Goal: Task Accomplishment & Management: Complete application form

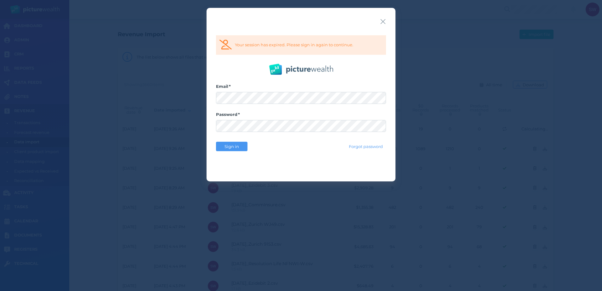
select select "25"
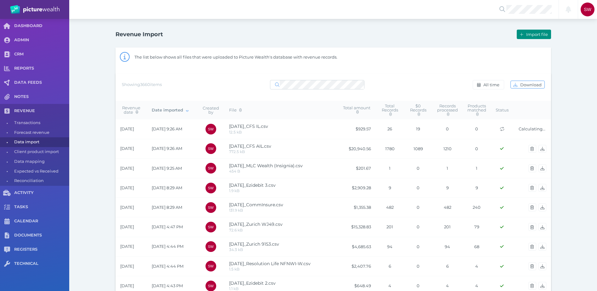
click at [527, 38] on button "Import file" at bounding box center [534, 34] width 34 height 9
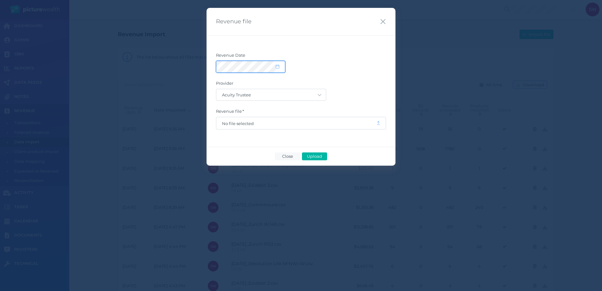
select select "8"
select select "2025"
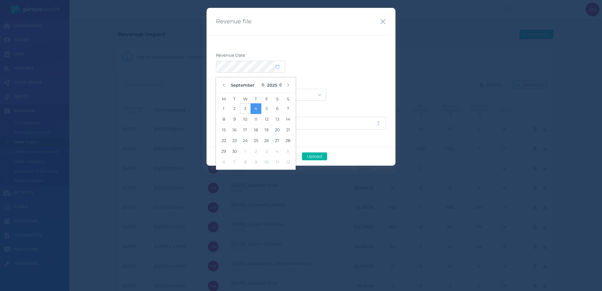
click at [247, 109] on button "3" at bounding box center [245, 108] width 11 height 11
click at [341, 82] on label "Provider" at bounding box center [301, 85] width 170 height 8
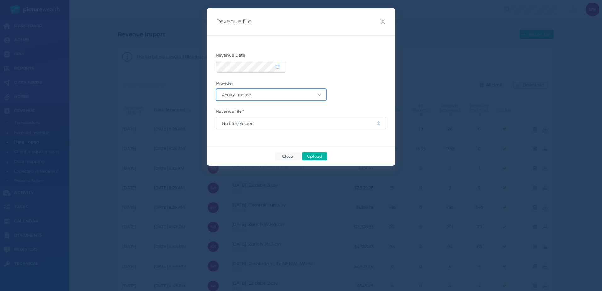
click at [295, 99] on select "Acuity Trustee AIA Australia AMG Super AMP ASGARD Asteron Life Australian Retir…" at bounding box center [271, 94] width 110 height 11
select select "68"
click at [216, 89] on select "Acuity Trustee AIA Australia AMG Super AMP ASGARD Asteron Life Australian Retir…" at bounding box center [271, 94] width 110 height 11
click at [270, 125] on span "No file selected" at bounding box center [296, 123] width 160 height 12
click at [268, 123] on span "No file selected" at bounding box center [296, 123] width 149 height 5
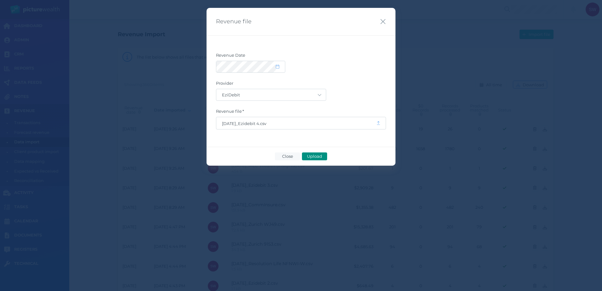
click at [321, 155] on span "Upload" at bounding box center [314, 156] width 20 height 5
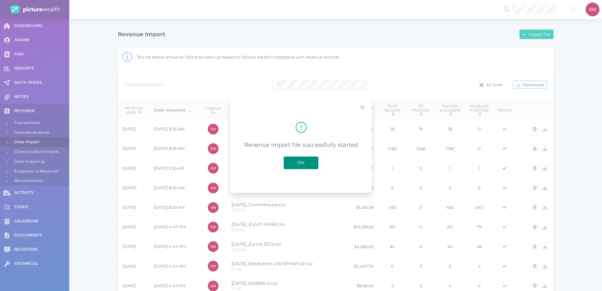
click at [302, 159] on button "OK" at bounding box center [301, 162] width 35 height 13
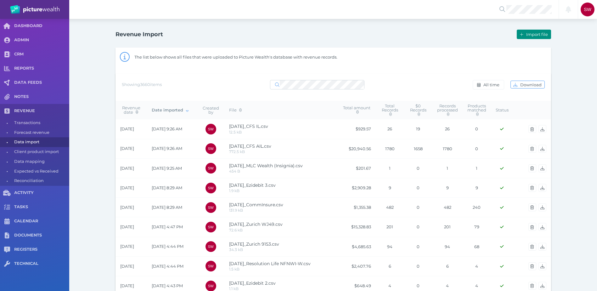
click at [530, 37] on button "Import file" at bounding box center [534, 34] width 34 height 9
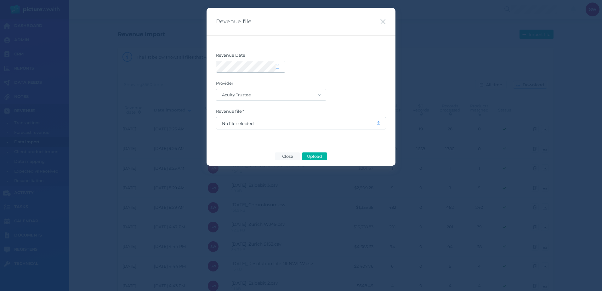
click at [283, 65] on span at bounding box center [280, 66] width 9 height 5
select select "8"
select select "2025"
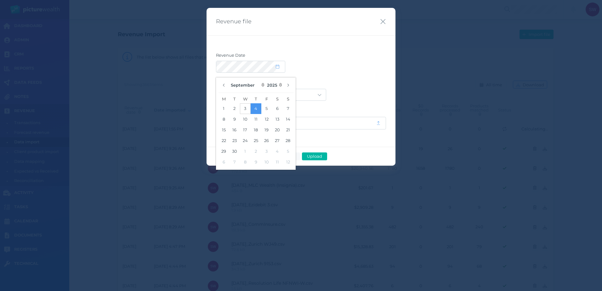
click at [247, 109] on button "3" at bounding box center [245, 108] width 11 height 11
drag, startPoint x: 343, startPoint y: 68, endPoint x: 332, endPoint y: 72, distance: 11.3
click at [342, 68] on div at bounding box center [301, 67] width 170 height 12
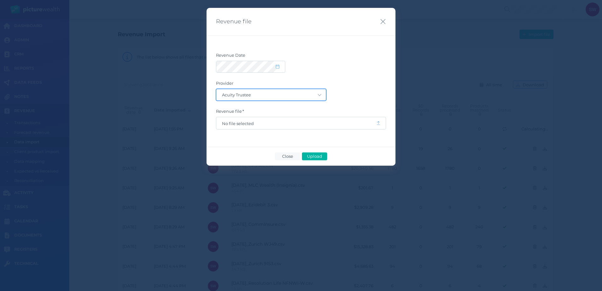
click at [311, 96] on select "Acuity Trustee AIA Australia AMG Super AMP ASGARD Asteron Life Australian Retir…" at bounding box center [271, 94] width 110 height 11
select select "64"
click at [216, 89] on select "Acuity Trustee AIA Australia AMG Super AMP ASGARD Asteron Life Australian Retir…" at bounding box center [271, 94] width 110 height 11
click at [289, 126] on span "No file selected" at bounding box center [296, 123] width 160 height 12
click at [288, 126] on span "No file selected" at bounding box center [296, 123] width 149 height 5
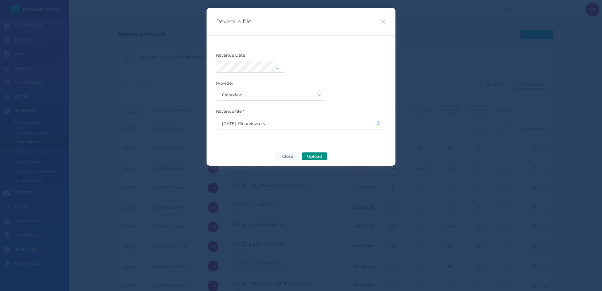
click at [309, 156] on span "Upload" at bounding box center [314, 156] width 20 height 5
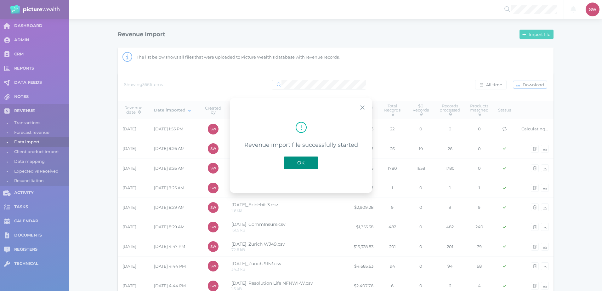
click at [310, 166] on button "OK" at bounding box center [301, 162] width 35 height 13
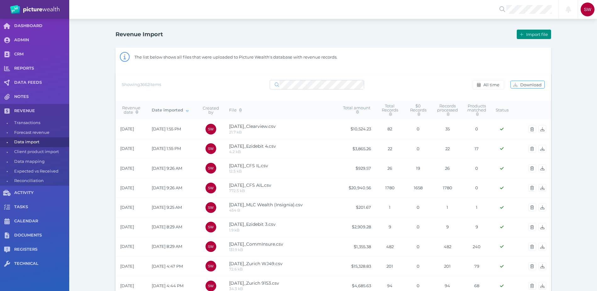
click at [527, 35] on span "Import file" at bounding box center [538, 34] width 26 height 5
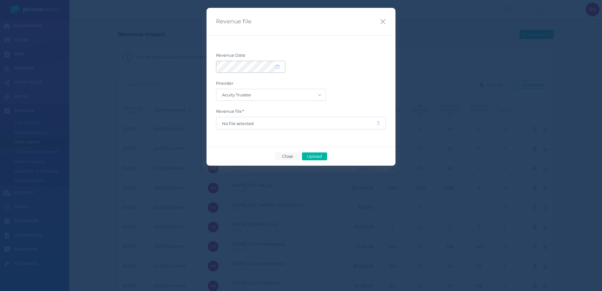
click at [281, 65] on span at bounding box center [280, 66] width 9 height 5
select select "8"
select select "2025"
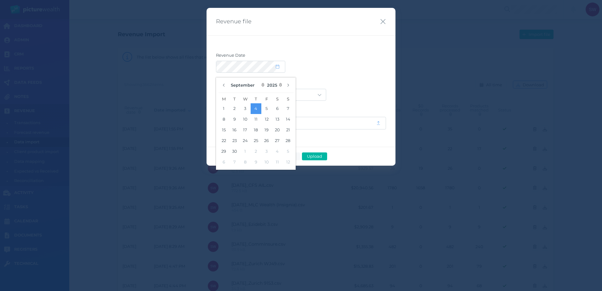
click at [246, 106] on button "3" at bounding box center [245, 108] width 11 height 11
click at [348, 60] on label "Revenue Date" at bounding box center [301, 57] width 170 height 8
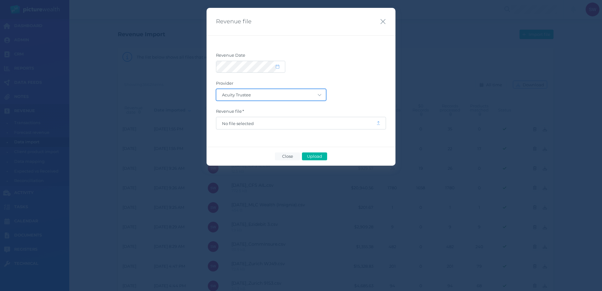
click at [316, 91] on select "Acuity Trustee AIA Australia AMG Super AMP ASGARD Asteron Life Australian Retir…" at bounding box center [271, 94] width 110 height 11
select select "16"
click at [216, 89] on select "Acuity Trustee AIA Australia AMG Super AMP ASGARD Asteron Life Australian Retir…" at bounding box center [271, 94] width 110 height 11
click at [288, 119] on span "No file selected" at bounding box center [296, 123] width 160 height 12
drag, startPoint x: 288, startPoint y: 119, endPoint x: 251, endPoint y: 125, distance: 36.7
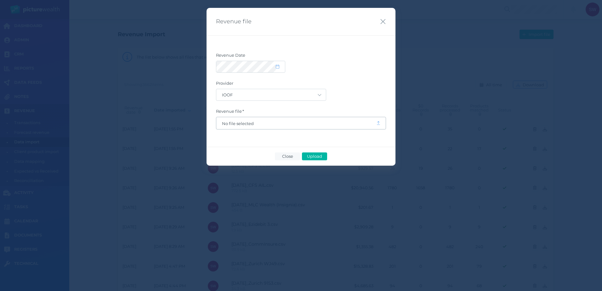
click at [251, 126] on span "No file selected" at bounding box center [296, 123] width 160 height 12
click at [239, 125] on span "No file selected" at bounding box center [296, 123] width 149 height 5
click at [313, 156] on span "Upload" at bounding box center [314, 156] width 20 height 5
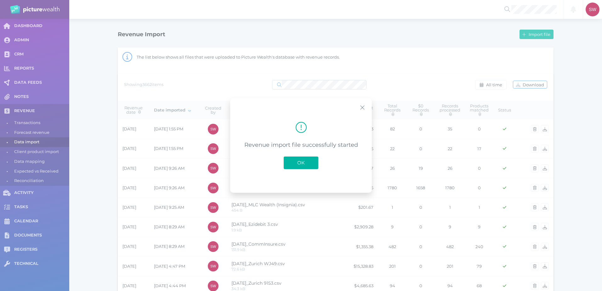
click at [305, 162] on span "OK" at bounding box center [301, 163] width 14 height 6
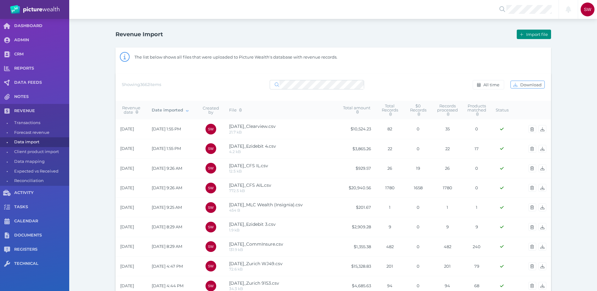
click at [540, 35] on span "Import file" at bounding box center [538, 34] width 26 height 5
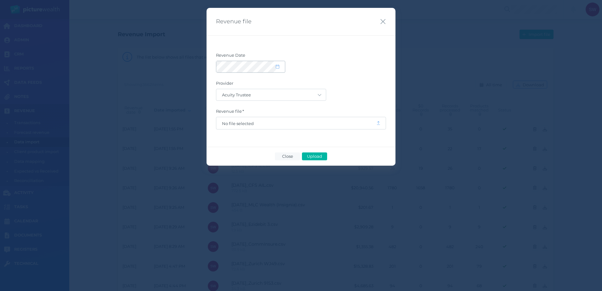
click at [281, 66] on span at bounding box center [280, 66] width 9 height 5
select select "8"
select select "2025"
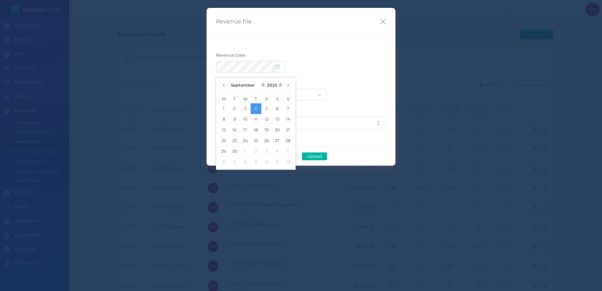
drag, startPoint x: 246, startPoint y: 107, endPoint x: 283, endPoint y: 93, distance: 39.3
click at [246, 108] on button "3" at bounding box center [245, 108] width 11 height 11
drag, startPoint x: 369, startPoint y: 72, endPoint x: 358, endPoint y: 76, distance: 11.9
click at [369, 72] on div at bounding box center [301, 67] width 170 height 12
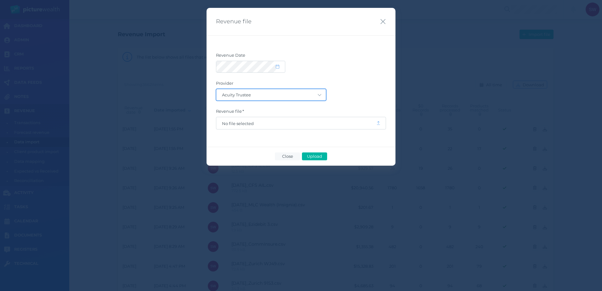
click at [312, 93] on select "Acuity Trustee AIA Australia AMG Super AMP ASGARD Asteron Life Australian Retir…" at bounding box center [271, 94] width 110 height 11
select select "16"
click at [216, 89] on select "Acuity Trustee AIA Australia AMG Super AMP ASGARD Asteron Life Australian Retir…" at bounding box center [271, 94] width 110 height 11
click at [270, 126] on span "No file selected" at bounding box center [296, 123] width 160 height 12
click at [240, 124] on span "No file selected" at bounding box center [296, 123] width 149 height 5
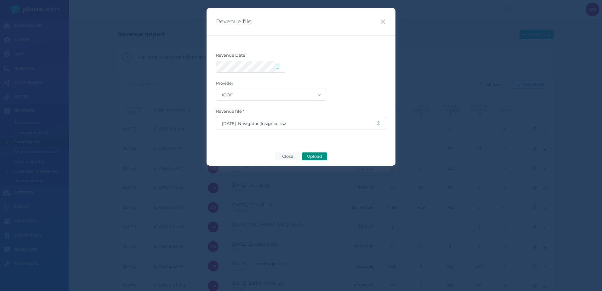
click at [318, 155] on span "Upload" at bounding box center [314, 156] width 20 height 5
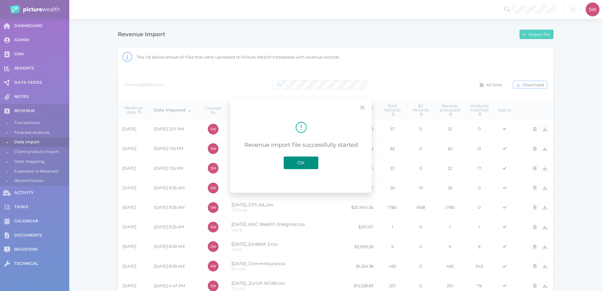
click at [300, 161] on span "OK" at bounding box center [301, 163] width 14 height 6
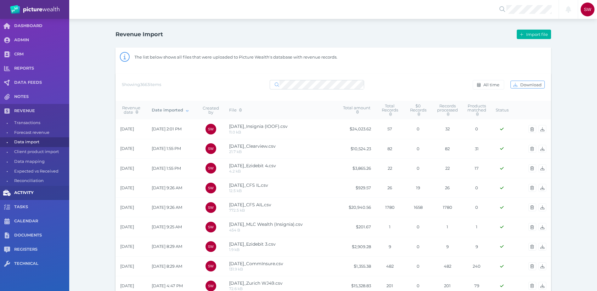
drag, startPoint x: 18, startPoint y: 184, endPoint x: 3, endPoint y: 187, distance: 15.9
click at [18, 184] on span "Reconciliation" at bounding box center [40, 181] width 53 height 10
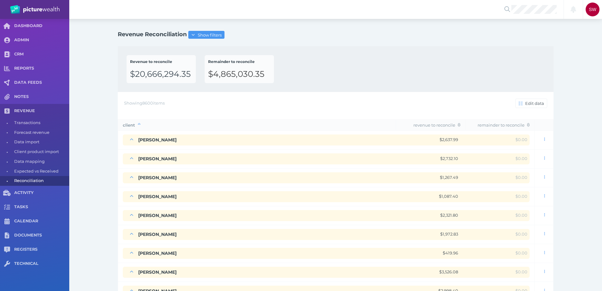
select select "25"
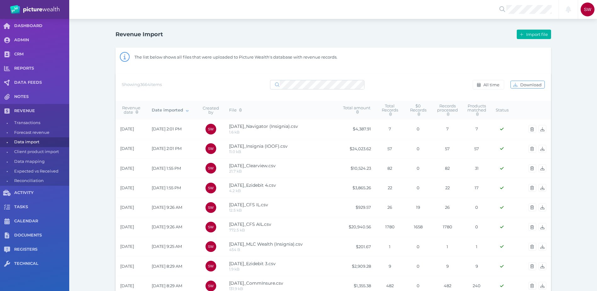
click at [190, 29] on div "Revenue Import" at bounding box center [224, 34] width 218 height 13
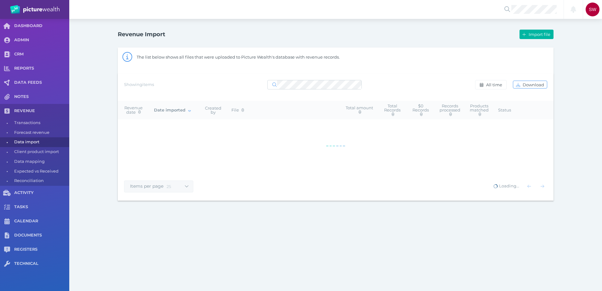
select select "25"
